Goal: Task Accomplishment & Management: Use online tool/utility

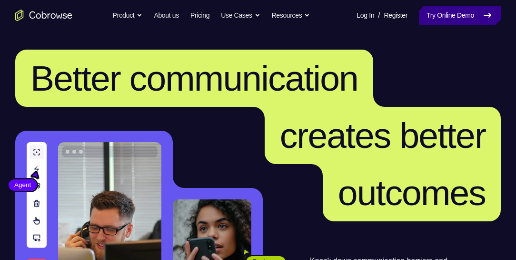
click at [449, 15] on link "Try Online Demo" at bounding box center [460, 15] width 82 height 19
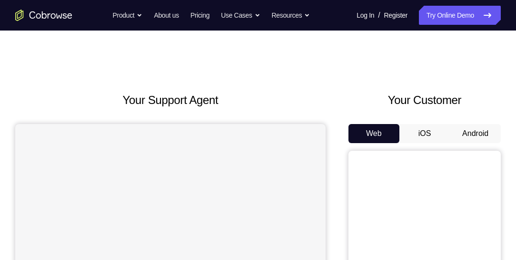
click at [477, 130] on button "Android" at bounding box center [475, 133] width 51 height 19
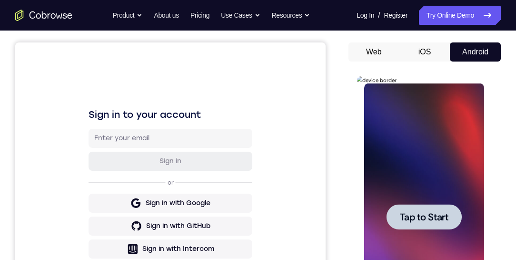
click at [430, 214] on span "Tap to Start" at bounding box center [424, 217] width 49 height 10
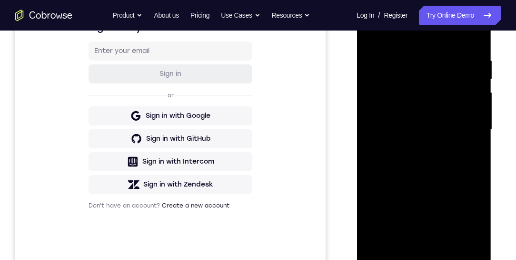
scroll to position [191, 0]
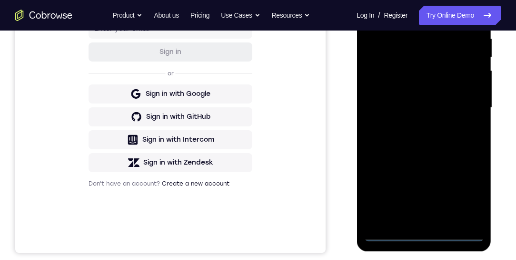
click at [425, 233] on div at bounding box center [424, 107] width 120 height 267
click at [467, 194] on div at bounding box center [424, 107] width 120 height 267
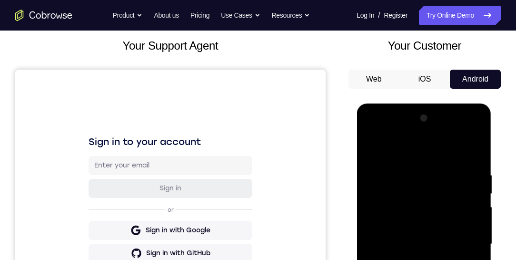
click at [373, 132] on div at bounding box center [424, 244] width 120 height 267
click at [464, 242] on div at bounding box center [424, 244] width 120 height 267
click at [412, 259] on div at bounding box center [424, 244] width 120 height 267
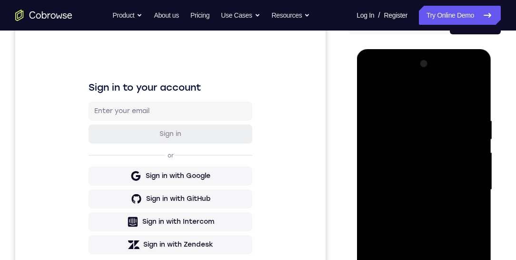
click at [419, 169] on div at bounding box center [424, 189] width 120 height 267
click at [414, 206] on div at bounding box center [424, 189] width 120 height 267
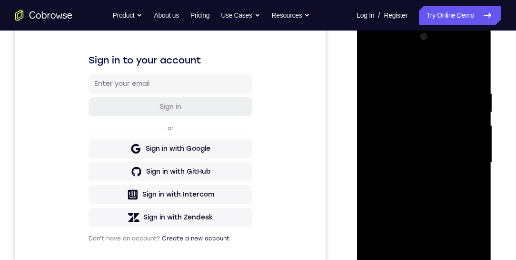
click at [422, 139] on div at bounding box center [424, 162] width 120 height 267
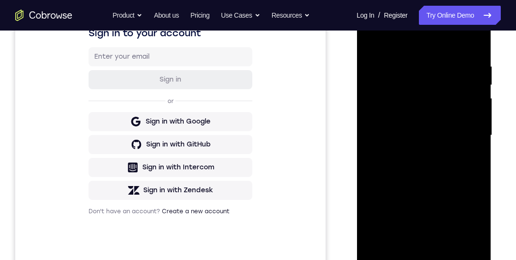
click at [475, 246] on div at bounding box center [424, 135] width 120 height 267
click at [480, 234] on div at bounding box center [424, 135] width 120 height 267
drag, startPoint x: 436, startPoint y: 197, endPoint x: 454, endPoint y: 198, distance: 18.1
click at [439, 211] on div at bounding box center [424, 135] width 120 height 267
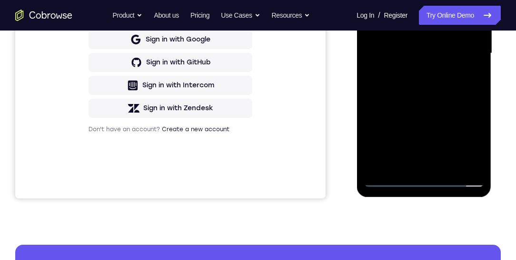
click at [476, 97] on div at bounding box center [424, 53] width 120 height 267
click at [478, 96] on div at bounding box center [424, 53] width 120 height 267
drag, startPoint x: 451, startPoint y: 101, endPoint x: 443, endPoint y: 51, distance: 50.1
click at [444, 51] on div at bounding box center [424, 53] width 120 height 267
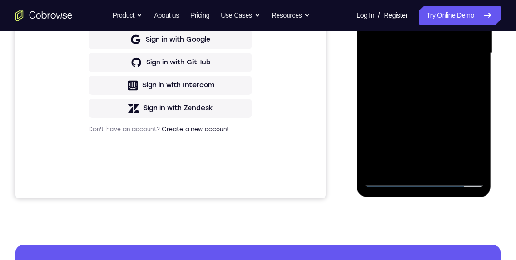
scroll to position [191, 0]
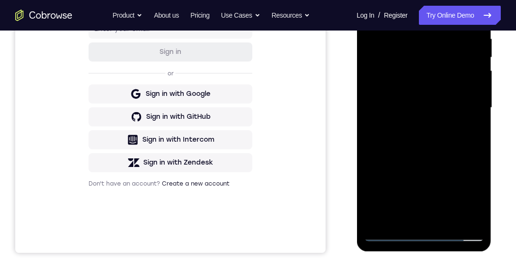
drag, startPoint x: 429, startPoint y: 156, endPoint x: 434, endPoint y: 81, distance: 74.4
click at [429, 161] on div at bounding box center [424, 107] width 120 height 267
click at [413, 33] on div at bounding box center [424, 107] width 120 height 267
click at [465, 84] on div at bounding box center [424, 107] width 120 height 267
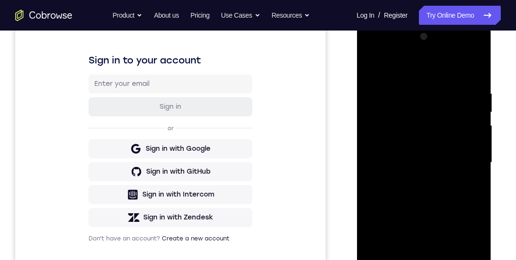
click at [465, 139] on div at bounding box center [424, 162] width 120 height 267
click at [464, 141] on div at bounding box center [424, 162] width 120 height 267
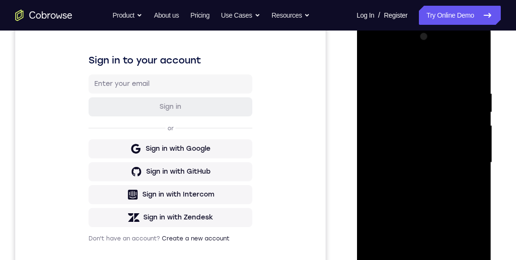
click at [464, 141] on div at bounding box center [424, 162] width 120 height 267
click at [464, 145] on div at bounding box center [424, 162] width 120 height 267
drag, startPoint x: 461, startPoint y: 143, endPoint x: 423, endPoint y: 141, distance: 37.7
click at [422, 142] on div at bounding box center [424, 162] width 120 height 267
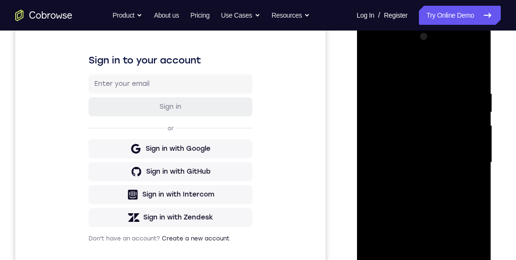
drag, startPoint x: 454, startPoint y: 141, endPoint x: 391, endPoint y: 138, distance: 63.0
click at [390, 138] on div at bounding box center [424, 162] width 120 height 267
drag, startPoint x: 470, startPoint y: 107, endPoint x: 408, endPoint y: 108, distance: 61.5
click at [409, 108] on div at bounding box center [424, 162] width 120 height 267
click at [465, 113] on div at bounding box center [424, 162] width 120 height 267
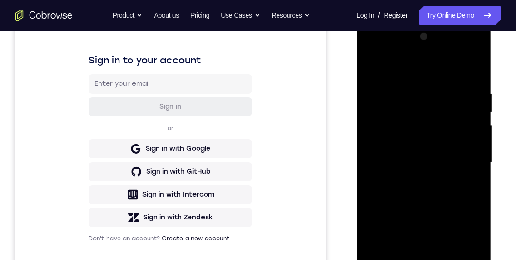
click at [461, 121] on div at bounding box center [424, 162] width 120 height 267
click at [465, 122] on div at bounding box center [424, 162] width 120 height 267
drag, startPoint x: 464, startPoint y: 149, endPoint x: 396, endPoint y: 149, distance: 68.1
click at [396, 149] on div at bounding box center [424, 162] width 120 height 267
drag, startPoint x: 471, startPoint y: 153, endPoint x: 404, endPoint y: 150, distance: 67.3
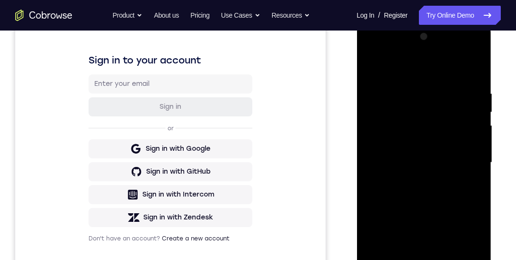
click at [407, 150] on div at bounding box center [424, 162] width 120 height 267
click at [473, 123] on div at bounding box center [424, 162] width 120 height 267
click at [471, 124] on div at bounding box center [424, 162] width 120 height 267
drag, startPoint x: 422, startPoint y: 128, endPoint x: 383, endPoint y: 131, distance: 39.2
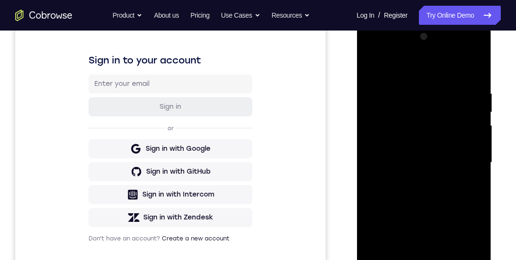
click at [384, 131] on div at bounding box center [424, 162] width 120 height 267
drag, startPoint x: 467, startPoint y: 139, endPoint x: 384, endPoint y: 140, distance: 82.9
click at [384, 140] on div at bounding box center [424, 162] width 120 height 267
click at [478, 151] on div at bounding box center [424, 162] width 120 height 267
drag, startPoint x: 477, startPoint y: 151, endPoint x: 369, endPoint y: 151, distance: 107.7
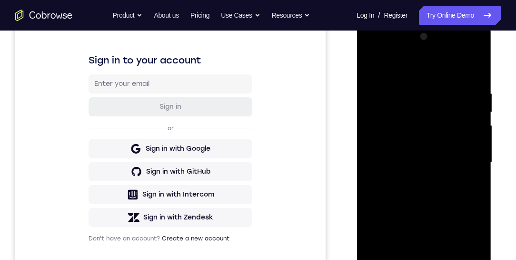
click at [369, 151] on div at bounding box center [424, 162] width 120 height 267
drag, startPoint x: 459, startPoint y: 141, endPoint x: 370, endPoint y: 142, distance: 89.1
click at [373, 142] on div at bounding box center [424, 162] width 120 height 267
click at [470, 139] on div at bounding box center [424, 162] width 120 height 267
drag, startPoint x: 472, startPoint y: 133, endPoint x: 372, endPoint y: 142, distance: 100.0
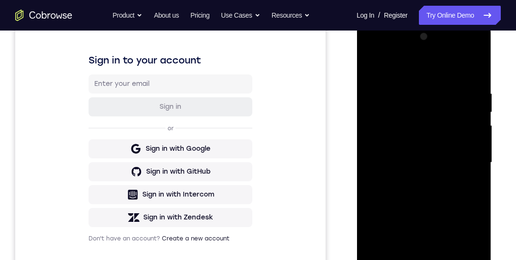
click at [373, 142] on div at bounding box center [424, 162] width 120 height 267
drag, startPoint x: 464, startPoint y: 150, endPoint x: 393, endPoint y: 151, distance: 70.0
click at [392, 151] on div at bounding box center [424, 162] width 120 height 267
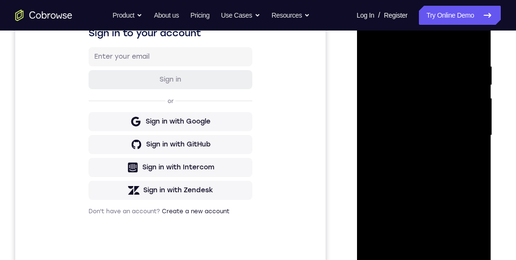
click at [462, 116] on div at bounding box center [424, 135] width 120 height 267
click at [474, 43] on div at bounding box center [424, 135] width 120 height 267
click at [446, 249] on div at bounding box center [424, 135] width 120 height 267
click at [421, 185] on div at bounding box center [424, 135] width 120 height 267
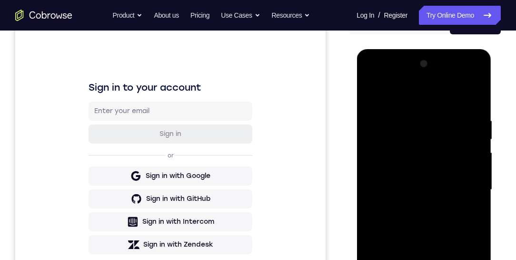
click at [376, 91] on div at bounding box center [424, 189] width 120 height 267
drag, startPoint x: 438, startPoint y: 181, endPoint x: 432, endPoint y: 126, distance: 54.7
click at [433, 134] on div at bounding box center [424, 189] width 120 height 267
drag, startPoint x: 443, startPoint y: 214, endPoint x: 453, endPoint y: 127, distance: 87.2
click at [444, 158] on div at bounding box center [424, 189] width 120 height 267
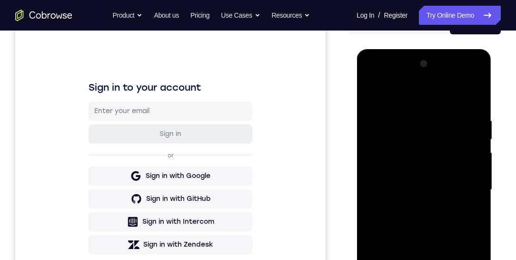
drag, startPoint x: 426, startPoint y: 212, endPoint x: 433, endPoint y: 169, distance: 43.9
click at [428, 180] on div at bounding box center [424, 189] width 120 height 267
click at [432, 168] on div at bounding box center [424, 189] width 120 height 267
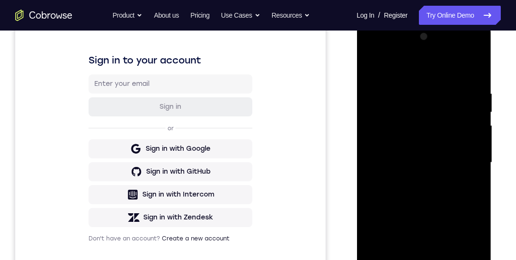
drag, startPoint x: 445, startPoint y: 168, endPoint x: 443, endPoint y: 154, distance: 13.5
click at [443, 158] on div at bounding box center [424, 162] width 120 height 267
drag, startPoint x: 443, startPoint y: 154, endPoint x: 454, endPoint y: 166, distance: 15.8
click at [443, 154] on div at bounding box center [424, 162] width 120 height 267
click at [477, 174] on div at bounding box center [424, 162] width 120 height 267
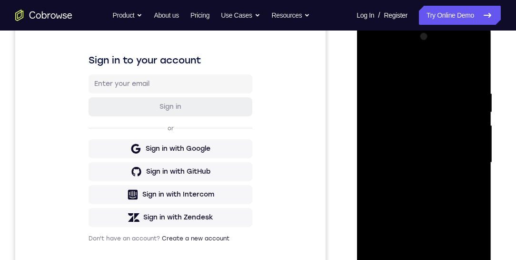
click at [476, 172] on div at bounding box center [424, 162] width 120 height 267
drag, startPoint x: 412, startPoint y: 215, endPoint x: 423, endPoint y: 178, distance: 38.3
click at [423, 179] on div at bounding box center [424, 162] width 120 height 267
drag, startPoint x: 445, startPoint y: 200, endPoint x: 430, endPoint y: 125, distance: 75.9
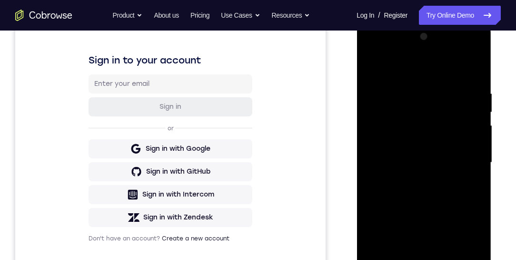
click at [430, 122] on div at bounding box center [424, 162] width 120 height 267
click at [431, 120] on div at bounding box center [424, 162] width 120 height 267
drag, startPoint x: 428, startPoint y: 188, endPoint x: 431, endPoint y: 126, distance: 61.5
click at [432, 129] on div at bounding box center [424, 162] width 120 height 267
drag, startPoint x: 440, startPoint y: 202, endPoint x: 434, endPoint y: 176, distance: 26.3
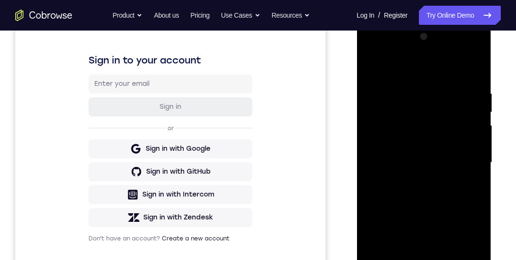
click at [435, 173] on div at bounding box center [424, 162] width 120 height 267
drag, startPoint x: 421, startPoint y: 205, endPoint x: 423, endPoint y: 136, distance: 69.1
click at [421, 129] on div at bounding box center [424, 162] width 120 height 267
drag, startPoint x: 438, startPoint y: 202, endPoint x: 425, endPoint y: 92, distance: 111.3
click at [425, 93] on div at bounding box center [424, 162] width 120 height 267
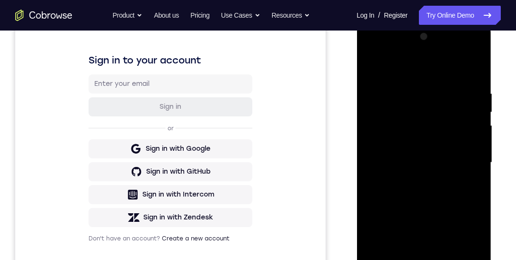
drag, startPoint x: 434, startPoint y: 200, endPoint x: 439, endPoint y: 131, distance: 68.3
click at [440, 131] on div at bounding box center [424, 162] width 120 height 267
drag, startPoint x: 437, startPoint y: 238, endPoint x: 426, endPoint y: 162, distance: 76.5
click at [426, 163] on div at bounding box center [424, 162] width 120 height 267
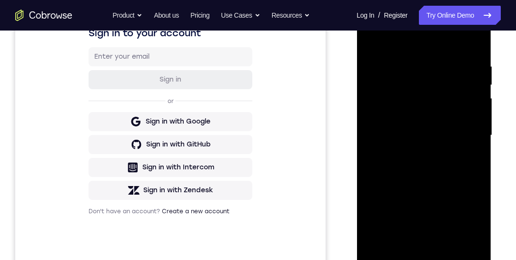
drag, startPoint x: 433, startPoint y: 184, endPoint x: 438, endPoint y: 148, distance: 36.7
click at [436, 151] on div at bounding box center [424, 135] width 120 height 267
drag, startPoint x: 429, startPoint y: 129, endPoint x: 428, endPoint y: 121, distance: 7.2
click at [428, 120] on div at bounding box center [424, 135] width 120 height 267
drag, startPoint x: 432, startPoint y: 103, endPoint x: 432, endPoint y: 76, distance: 26.7
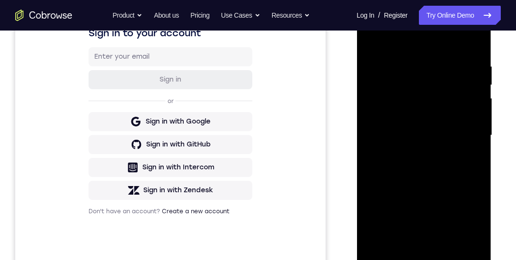
click at [432, 76] on div at bounding box center [424, 135] width 120 height 267
click at [476, 160] on div at bounding box center [424, 135] width 120 height 267
click at [476, 130] on div at bounding box center [424, 135] width 120 height 267
drag, startPoint x: 425, startPoint y: 200, endPoint x: 429, endPoint y: 122, distance: 77.7
click at [426, 124] on div at bounding box center [424, 135] width 120 height 267
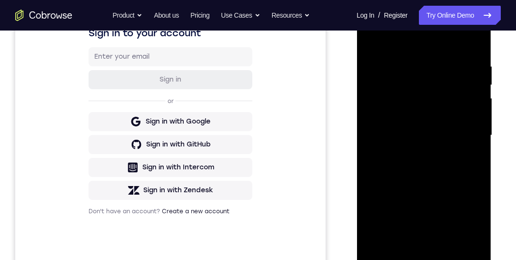
drag, startPoint x: 441, startPoint y: 213, endPoint x: 425, endPoint y: 88, distance: 126.7
click at [425, 91] on div at bounding box center [424, 135] width 120 height 267
drag, startPoint x: 434, startPoint y: 191, endPoint x: 433, endPoint y: 102, distance: 88.1
click at [434, 104] on div at bounding box center [424, 135] width 120 height 267
drag, startPoint x: 435, startPoint y: 176, endPoint x: 439, endPoint y: 69, distance: 107.3
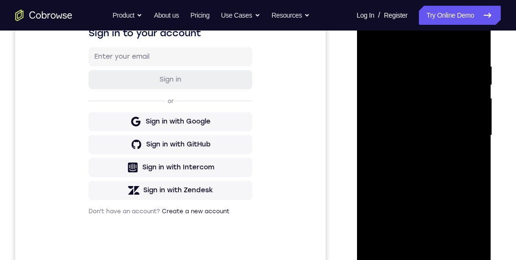
click at [439, 72] on div at bounding box center [424, 135] width 120 height 267
drag, startPoint x: 437, startPoint y: 165, endPoint x: 437, endPoint y: 98, distance: 67.2
click at [435, 110] on div at bounding box center [424, 135] width 120 height 267
drag, startPoint x: 434, startPoint y: 181, endPoint x: 430, endPoint y: 102, distance: 78.2
click at [431, 104] on div at bounding box center [424, 135] width 120 height 267
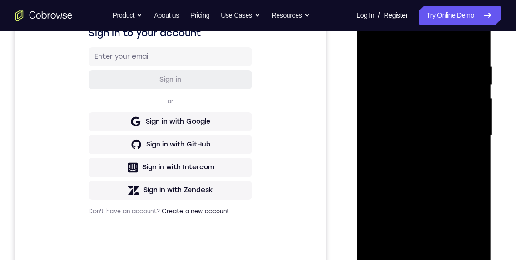
drag, startPoint x: 439, startPoint y: 192, endPoint x: 437, endPoint y: 128, distance: 64.8
click at [439, 141] on div at bounding box center [424, 135] width 120 height 267
click at [434, 140] on div at bounding box center [424, 135] width 120 height 267
click at [431, 114] on div at bounding box center [424, 135] width 120 height 267
drag, startPoint x: 434, startPoint y: 208, endPoint x: 429, endPoint y: 121, distance: 86.9
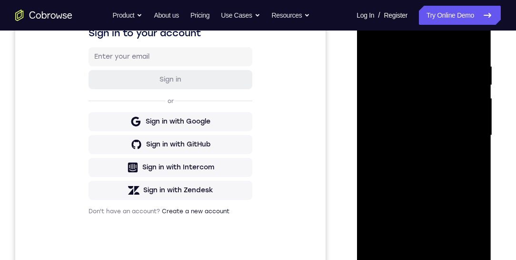
click at [429, 126] on div at bounding box center [424, 135] width 120 height 267
drag, startPoint x: 441, startPoint y: 184, endPoint x: 439, endPoint y: 142, distance: 42.4
click at [439, 142] on div at bounding box center [424, 135] width 120 height 267
click at [475, 137] on div at bounding box center [424, 135] width 120 height 267
drag, startPoint x: 426, startPoint y: 186, endPoint x: 430, endPoint y: 116, distance: 70.6
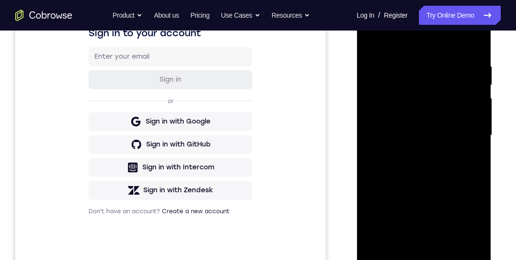
click at [428, 123] on div at bounding box center [424, 135] width 120 height 267
drag, startPoint x: 439, startPoint y: 203, endPoint x: 436, endPoint y: 118, distance: 84.8
click at [436, 128] on div at bounding box center [424, 135] width 120 height 267
drag, startPoint x: 436, startPoint y: 216, endPoint x: 430, endPoint y: 110, distance: 106.4
click at [430, 121] on div at bounding box center [424, 135] width 120 height 267
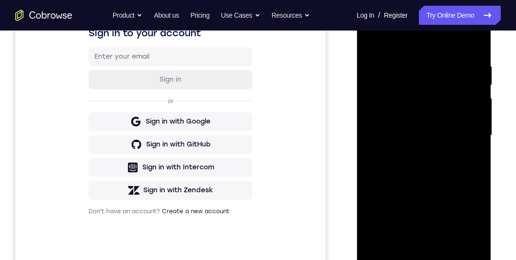
drag, startPoint x: 434, startPoint y: 191, endPoint x: 433, endPoint y: 111, distance: 79.1
click at [433, 111] on div at bounding box center [424, 135] width 120 height 267
drag, startPoint x: 425, startPoint y: 195, endPoint x: 426, endPoint y: 120, distance: 75.7
click at [422, 120] on div at bounding box center [424, 135] width 120 height 267
drag, startPoint x: 432, startPoint y: 156, endPoint x: 434, endPoint y: 99, distance: 57.2
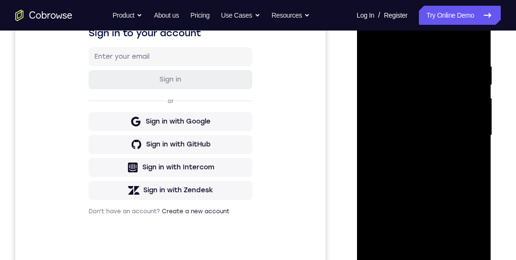
click at [434, 97] on div at bounding box center [424, 135] width 120 height 267
click at [477, 116] on div at bounding box center [424, 135] width 120 height 267
click at [476, 116] on div at bounding box center [424, 135] width 120 height 267
drag, startPoint x: 442, startPoint y: 195, endPoint x: 442, endPoint y: 86, distance: 109.1
click at [442, 88] on div at bounding box center [424, 135] width 120 height 267
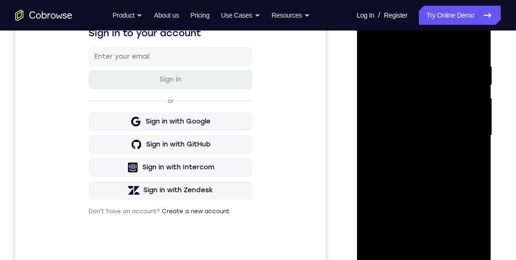
click at [428, 87] on div at bounding box center [424, 135] width 120 height 267
click at [396, 215] on div at bounding box center [424, 135] width 120 height 267
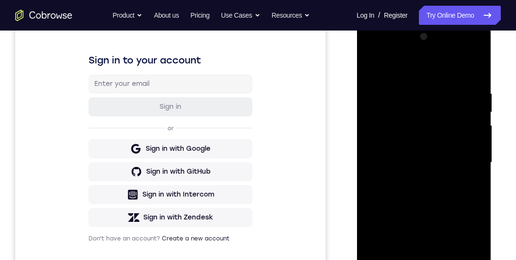
click at [390, 149] on div at bounding box center [424, 162] width 120 height 267
click at [425, 149] on div at bounding box center [424, 162] width 120 height 267
click at [422, 253] on div at bounding box center [424, 162] width 120 height 267
click at [434, 171] on div at bounding box center [424, 162] width 120 height 267
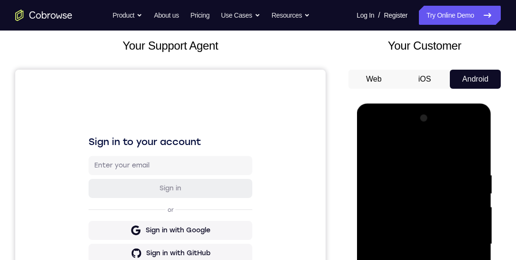
drag, startPoint x: 436, startPoint y: 123, endPoint x: 436, endPoint y: 118, distance: 5.7
click at [436, 117] on div at bounding box center [424, 244] width 120 height 267
drag, startPoint x: 434, startPoint y: 275, endPoint x: 432, endPoint y: 209, distance: 66.3
click at [432, 207] on div at bounding box center [424, 244] width 120 height 267
drag, startPoint x: 433, startPoint y: 260, endPoint x: 429, endPoint y: 207, distance: 52.6
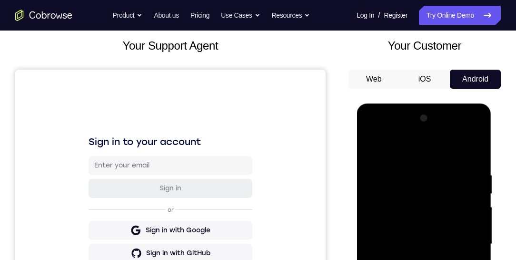
click at [429, 207] on div at bounding box center [424, 244] width 120 height 267
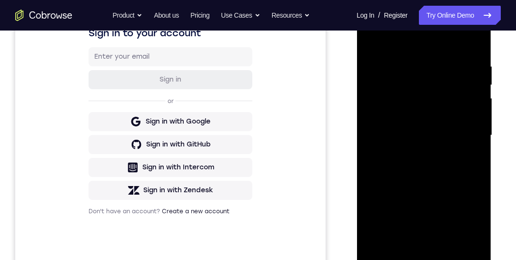
drag, startPoint x: 432, startPoint y: 215, endPoint x: 437, endPoint y: 131, distance: 84.5
click at [431, 149] on div at bounding box center [424, 135] width 120 height 267
drag, startPoint x: 450, startPoint y: 206, endPoint x: 433, endPoint y: 100, distance: 107.7
click at [434, 111] on div at bounding box center [424, 135] width 120 height 267
click at [421, 91] on div at bounding box center [424, 135] width 120 height 267
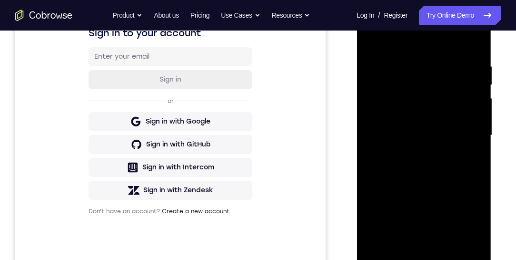
drag, startPoint x: 429, startPoint y: 194, endPoint x: 429, endPoint y: 172, distance: 21.9
click at [428, 172] on div at bounding box center [424, 135] width 120 height 267
drag, startPoint x: 477, startPoint y: 149, endPoint x: 463, endPoint y: 167, distance: 23.7
click at [478, 149] on div at bounding box center [424, 135] width 120 height 267
drag, startPoint x: 452, startPoint y: 172, endPoint x: 464, endPoint y: 84, distance: 89.5
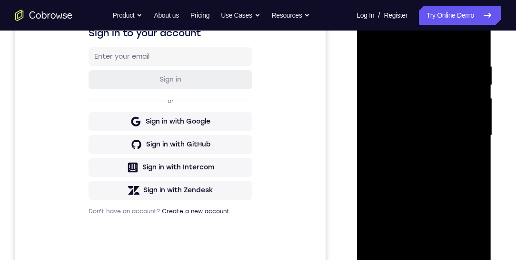
click at [464, 89] on div at bounding box center [424, 135] width 120 height 267
drag, startPoint x: 440, startPoint y: 154, endPoint x: 449, endPoint y: 108, distance: 47.0
click at [448, 108] on div at bounding box center [424, 135] width 120 height 267
drag, startPoint x: 446, startPoint y: 110, endPoint x: 457, endPoint y: 111, distance: 11.6
click at [452, 98] on div at bounding box center [424, 135] width 120 height 267
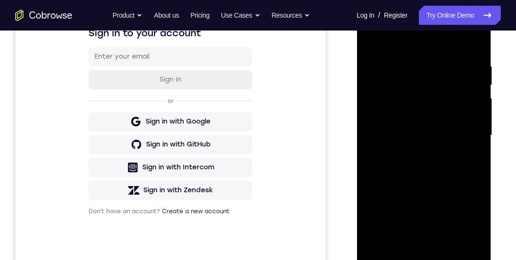
drag, startPoint x: 448, startPoint y: 207, endPoint x: 450, endPoint y: 96, distance: 111.0
click at [452, 113] on div at bounding box center [424, 135] width 120 height 267
drag, startPoint x: 438, startPoint y: 194, endPoint x: 426, endPoint y: 89, distance: 106.4
click at [425, 109] on div at bounding box center [424, 135] width 120 height 267
drag, startPoint x: 437, startPoint y: 177, endPoint x: 434, endPoint y: 121, distance: 55.8
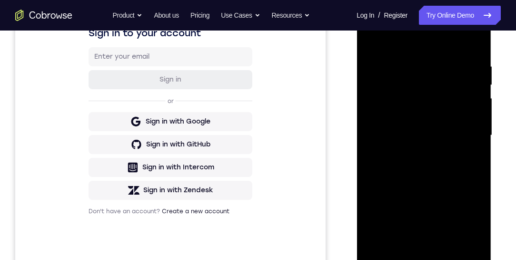
click at [435, 131] on div at bounding box center [424, 135] width 120 height 267
drag, startPoint x: 450, startPoint y: 113, endPoint x: 442, endPoint y: 156, distance: 43.3
click at [459, 94] on div at bounding box center [424, 135] width 120 height 267
drag, startPoint x: 444, startPoint y: 222, endPoint x: 444, endPoint y: 121, distance: 101.0
click at [444, 121] on div at bounding box center [424, 135] width 120 height 267
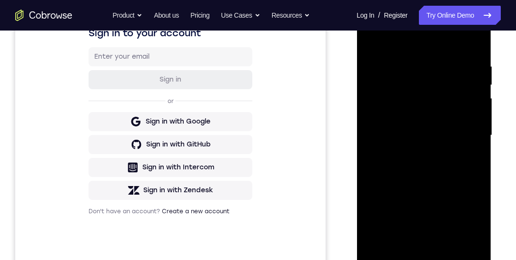
click at [477, 108] on div at bounding box center [424, 135] width 120 height 267
click at [475, 108] on div at bounding box center [424, 135] width 120 height 267
drag, startPoint x: 430, startPoint y: 192, endPoint x: 433, endPoint y: 117, distance: 75.3
click at [432, 117] on div at bounding box center [424, 135] width 120 height 267
drag, startPoint x: 422, startPoint y: 133, endPoint x: 420, endPoint y: 112, distance: 21.0
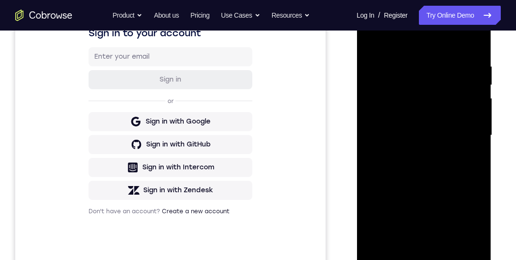
click at [421, 118] on div at bounding box center [424, 135] width 120 height 267
drag, startPoint x: 425, startPoint y: 157, endPoint x: 420, endPoint y: 99, distance: 58.8
click at [419, 102] on div at bounding box center [424, 135] width 120 height 267
drag, startPoint x: 419, startPoint y: 99, endPoint x: 420, endPoint y: 157, distance: 58.6
click at [420, 157] on div at bounding box center [424, 135] width 120 height 267
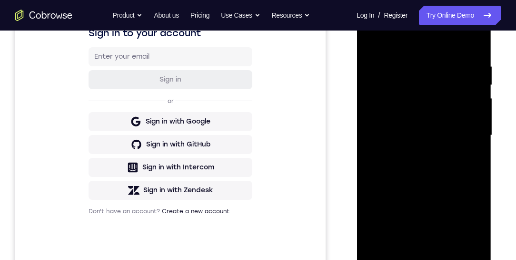
drag, startPoint x: 441, startPoint y: 203, endPoint x: 452, endPoint y: 106, distance: 97.3
click at [452, 111] on div at bounding box center [424, 135] width 120 height 267
drag, startPoint x: 443, startPoint y: 130, endPoint x: 441, endPoint y: 111, distance: 18.2
click at [442, 115] on div at bounding box center [424, 135] width 120 height 267
click at [443, 109] on div at bounding box center [424, 135] width 120 height 267
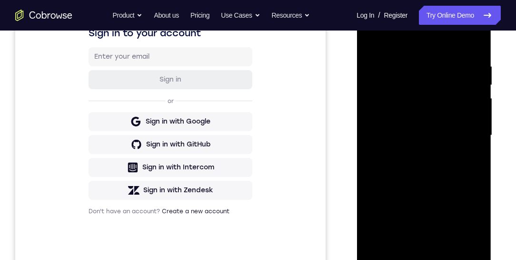
drag, startPoint x: 418, startPoint y: 146, endPoint x: 418, endPoint y: 96, distance: 49.5
click at [418, 105] on div at bounding box center [424, 135] width 120 height 267
drag, startPoint x: 417, startPoint y: 137, endPoint x: 416, endPoint y: 114, distance: 22.9
click at [417, 116] on div at bounding box center [424, 135] width 120 height 267
click at [478, 130] on div at bounding box center [424, 135] width 120 height 267
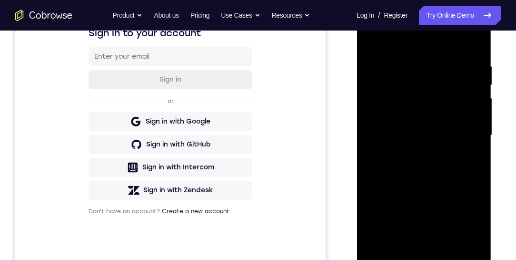
click at [478, 130] on div at bounding box center [424, 135] width 120 height 267
click at [376, 130] on div at bounding box center [424, 135] width 120 height 267
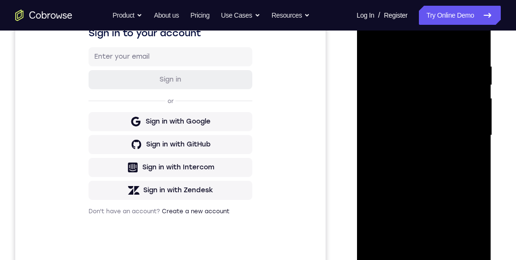
click at [477, 131] on div at bounding box center [424, 135] width 120 height 267
click at [476, 131] on div at bounding box center [424, 135] width 120 height 267
drag, startPoint x: 449, startPoint y: 216, endPoint x: 449, endPoint y: 179, distance: 36.7
click at [451, 197] on div at bounding box center [424, 135] width 120 height 267
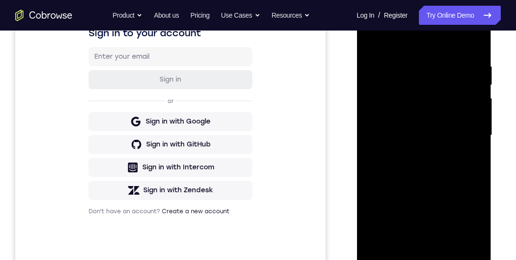
drag, startPoint x: 449, startPoint y: 179, endPoint x: 437, endPoint y: 173, distance: 13.0
click at [447, 173] on div at bounding box center [424, 135] width 120 height 267
click at [395, 178] on div at bounding box center [424, 135] width 120 height 267
click at [387, 122] on div at bounding box center [424, 135] width 120 height 267
click at [424, 243] on div at bounding box center [424, 135] width 120 height 267
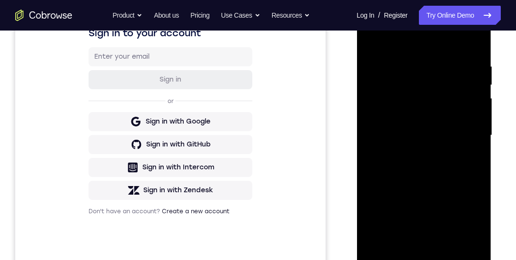
drag, startPoint x: 436, startPoint y: 181, endPoint x: 446, endPoint y: 77, distance: 104.3
click at [446, 79] on div at bounding box center [424, 135] width 120 height 267
drag, startPoint x: 439, startPoint y: 167, endPoint x: 442, endPoint y: 128, distance: 39.6
click at [441, 137] on div at bounding box center [424, 135] width 120 height 267
click at [426, 138] on div at bounding box center [424, 135] width 120 height 267
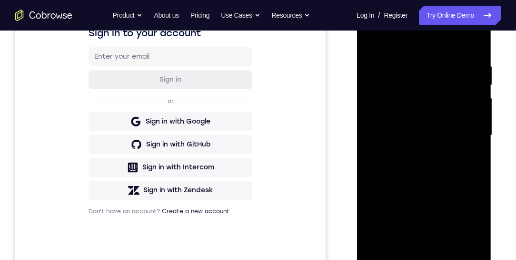
drag, startPoint x: 443, startPoint y: 184, endPoint x: 447, endPoint y: 88, distance: 96.3
click at [447, 87] on div at bounding box center [424, 135] width 120 height 267
drag, startPoint x: 441, startPoint y: 185, endPoint x: 450, endPoint y: 79, distance: 106.2
click at [450, 95] on div at bounding box center [424, 135] width 120 height 267
drag, startPoint x: 441, startPoint y: 174, endPoint x: 452, endPoint y: 76, distance: 98.7
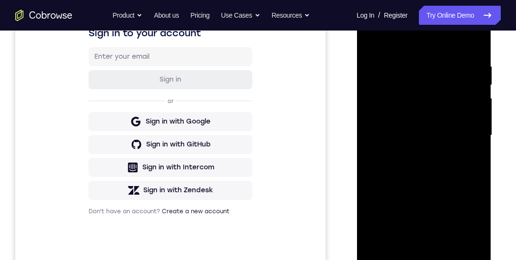
click at [452, 82] on div at bounding box center [424, 135] width 120 height 267
drag, startPoint x: 436, startPoint y: 196, endPoint x: 435, endPoint y: 163, distance: 32.4
click at [435, 163] on div at bounding box center [424, 135] width 120 height 267
click at [477, 172] on div at bounding box center [424, 135] width 120 height 267
drag, startPoint x: 454, startPoint y: 126, endPoint x: 457, endPoint y: 87, distance: 39.2
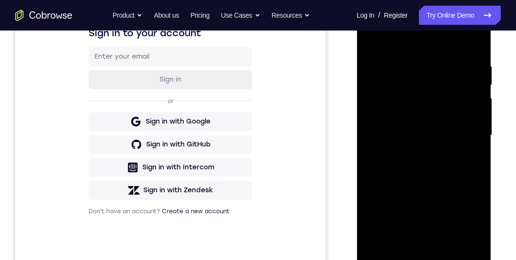
click at [457, 87] on div at bounding box center [424, 135] width 120 height 267
drag, startPoint x: 461, startPoint y: 153, endPoint x: 459, endPoint y: 68, distance: 85.3
click at [458, 74] on div at bounding box center [424, 135] width 120 height 267
drag, startPoint x: 445, startPoint y: 179, endPoint x: 439, endPoint y: 80, distance: 98.8
click at [435, 94] on div at bounding box center [424, 135] width 120 height 267
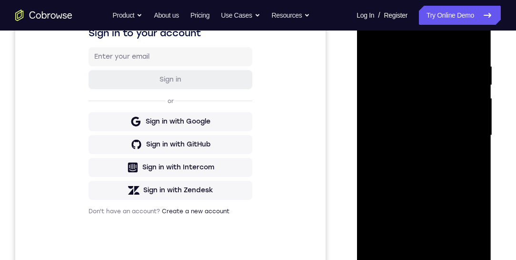
drag, startPoint x: 440, startPoint y: 156, endPoint x: 437, endPoint y: 92, distance: 63.4
click at [439, 91] on div at bounding box center [424, 135] width 120 height 267
drag, startPoint x: 434, startPoint y: 90, endPoint x: 429, endPoint y: 122, distance: 32.7
click at [429, 122] on div at bounding box center [424, 135] width 120 height 267
